Goal: Browse casually

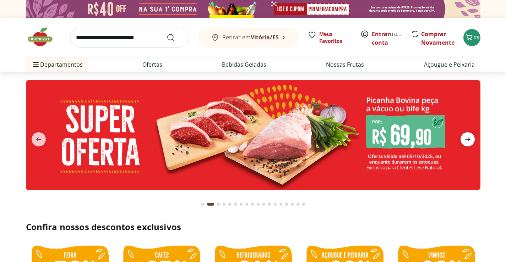
click at [471, 144] on icon "next" at bounding box center [468, 139] width 9 height 9
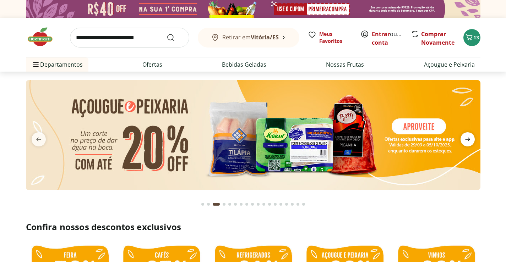
click at [471, 144] on icon "next" at bounding box center [468, 139] width 9 height 9
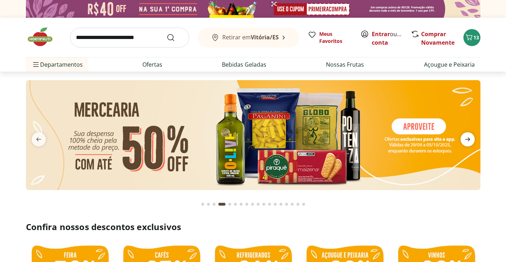
click at [471, 144] on icon "next" at bounding box center [468, 139] width 9 height 9
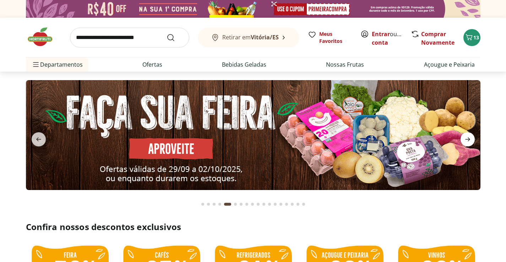
click at [471, 144] on icon "next" at bounding box center [468, 139] width 9 height 9
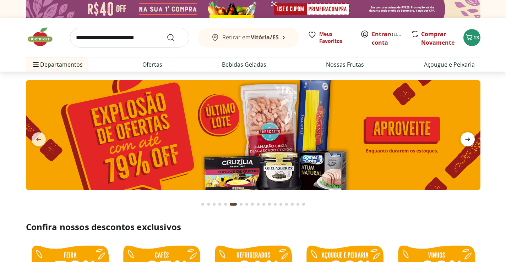
click at [471, 144] on icon "next" at bounding box center [468, 139] width 9 height 9
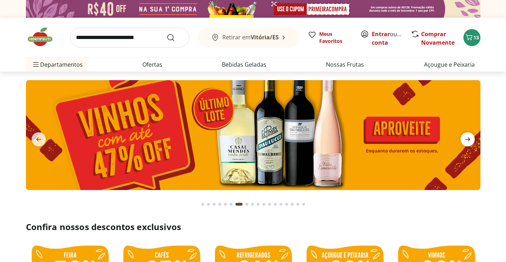
click at [471, 144] on icon "next" at bounding box center [468, 139] width 9 height 9
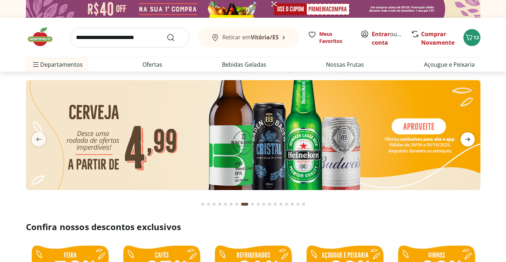
click at [471, 144] on icon "next" at bounding box center [468, 139] width 9 height 9
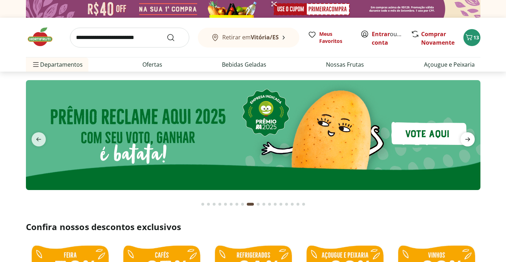
click at [471, 144] on icon "next" at bounding box center [468, 139] width 9 height 9
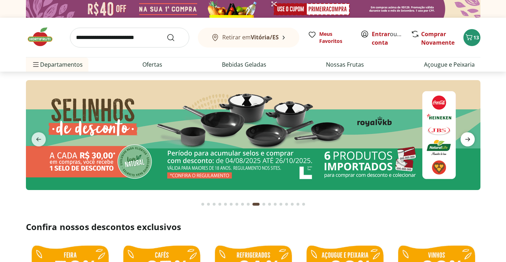
click at [471, 144] on icon "next" at bounding box center [468, 139] width 9 height 9
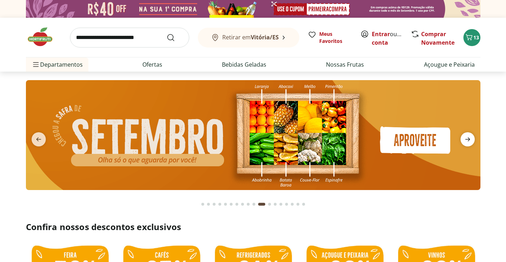
click at [471, 144] on icon "next" at bounding box center [468, 139] width 9 height 9
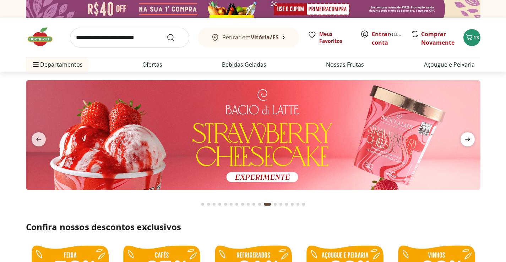
click at [471, 144] on icon "next" at bounding box center [468, 139] width 9 height 9
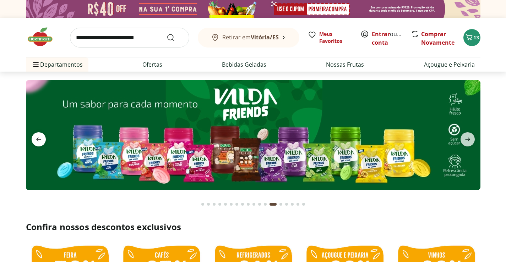
click at [39, 141] on icon "previous" at bounding box center [38, 139] width 9 height 9
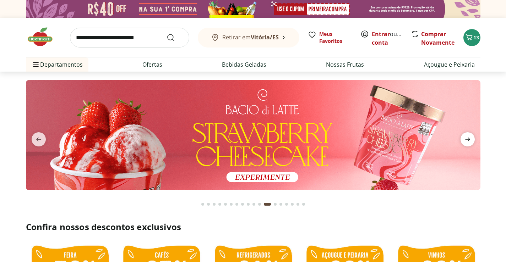
click at [472, 139] on icon "next" at bounding box center [468, 139] width 9 height 9
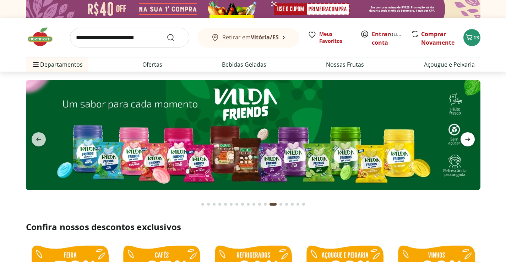
click at [472, 139] on icon "next" at bounding box center [468, 139] width 9 height 9
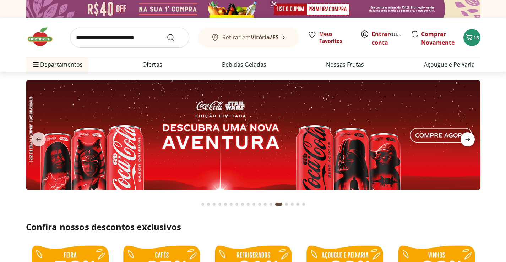
click at [472, 139] on icon "next" at bounding box center [468, 139] width 9 height 9
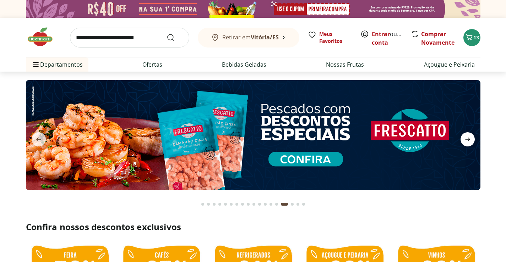
click at [472, 139] on icon "next" at bounding box center [468, 139] width 9 height 9
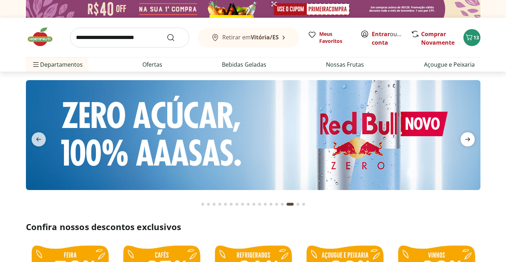
click at [472, 139] on icon "next" at bounding box center [468, 139] width 9 height 9
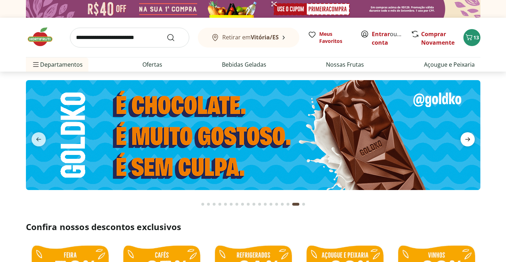
click at [472, 139] on icon "next" at bounding box center [468, 139] width 9 height 9
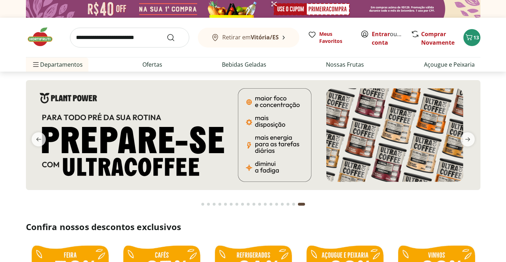
click at [202, 205] on div "Go to page 1 from fs-carousel" at bounding box center [202, 204] width 3 height 3
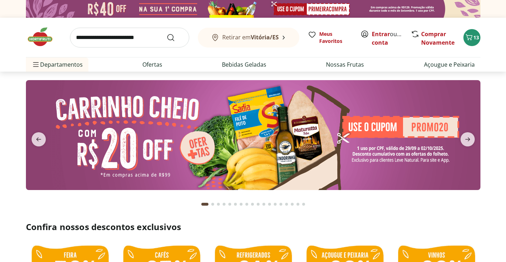
click at [205, 205] on div "Current page from fs-carousel" at bounding box center [204, 204] width 7 height 3
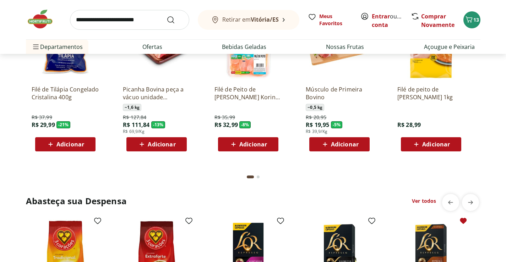
scroll to position [888, 0]
